Goal: Check status

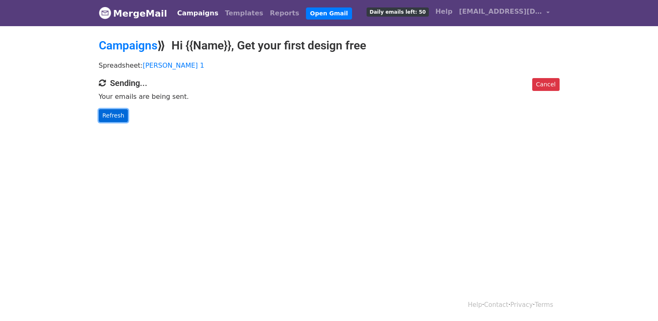
click at [117, 115] on link "Refresh" at bounding box center [113, 115] width 29 height 13
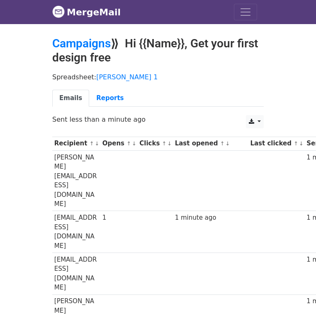
click at [118, 117] on div "CSV Excel Sent less than a minute ago" at bounding box center [158, 123] width 224 height 17
